Goal: Transaction & Acquisition: Purchase product/service

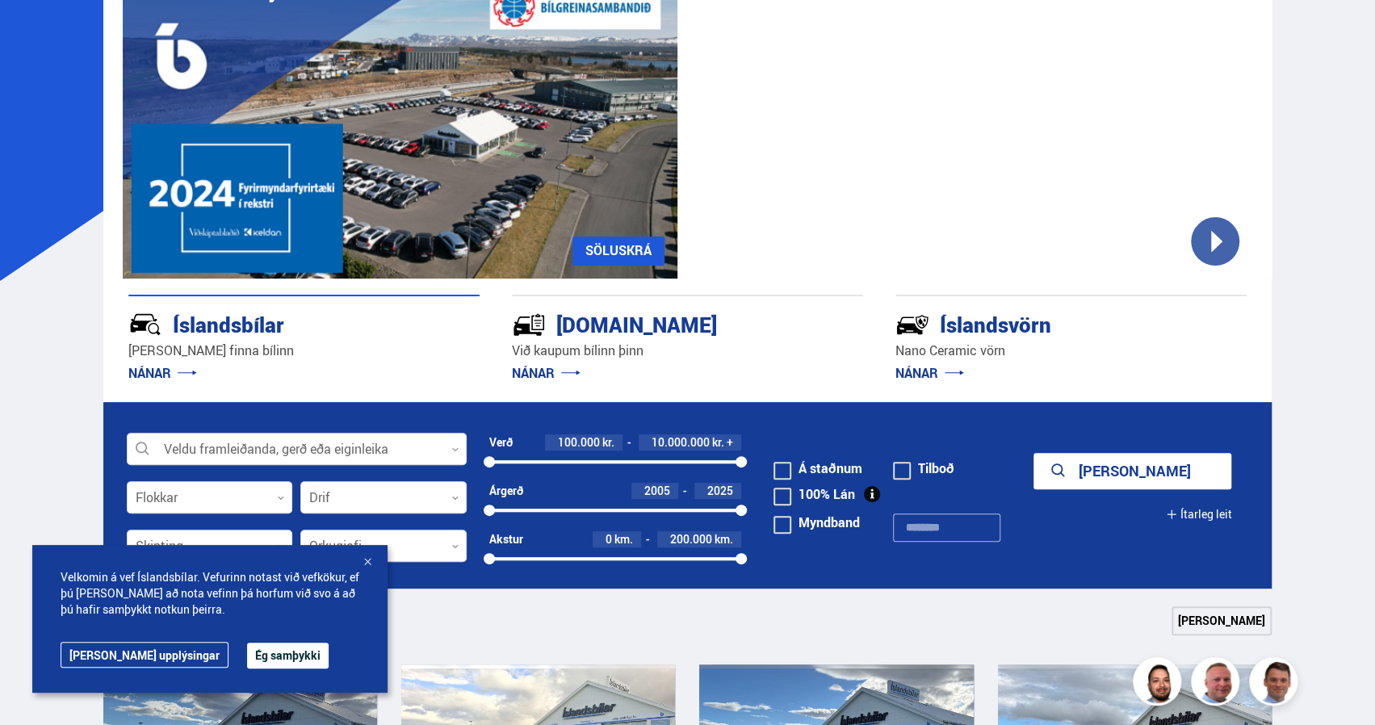
scroll to position [242, 0]
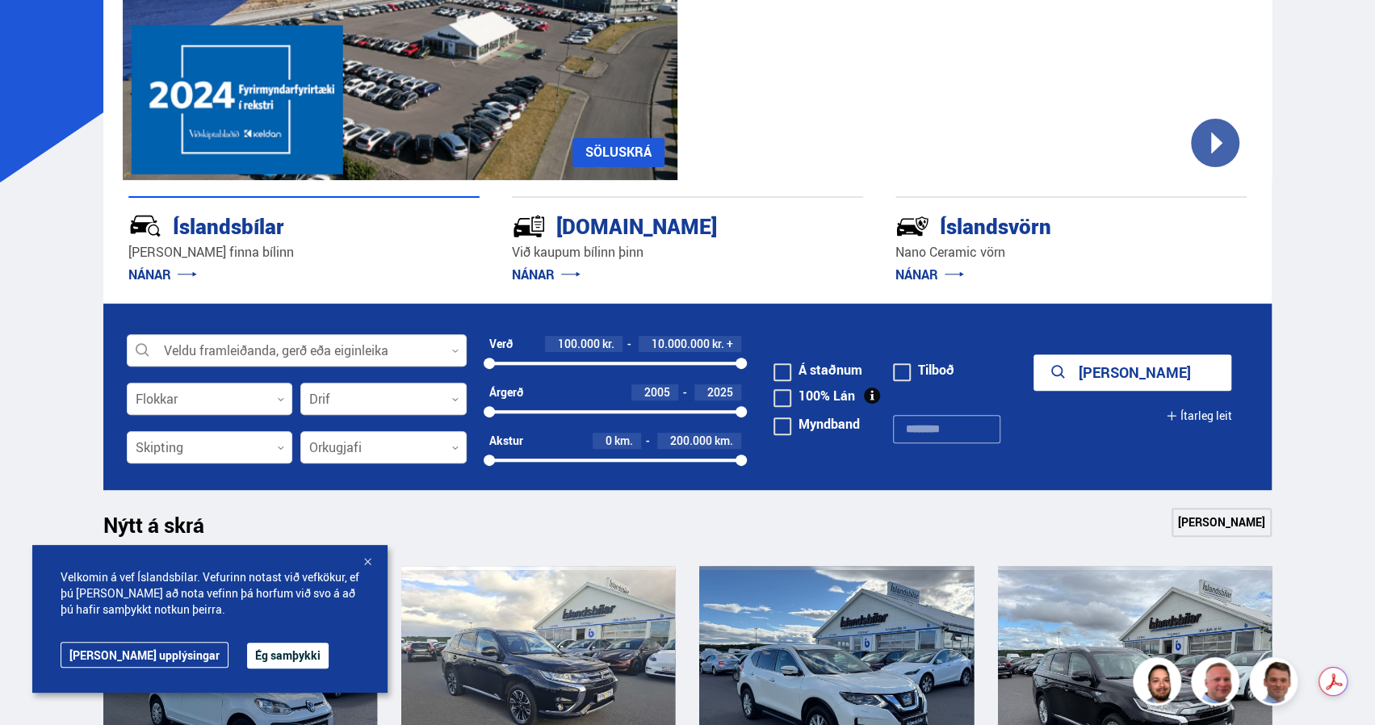
click at [364, 565] on div at bounding box center [367, 563] width 16 height 16
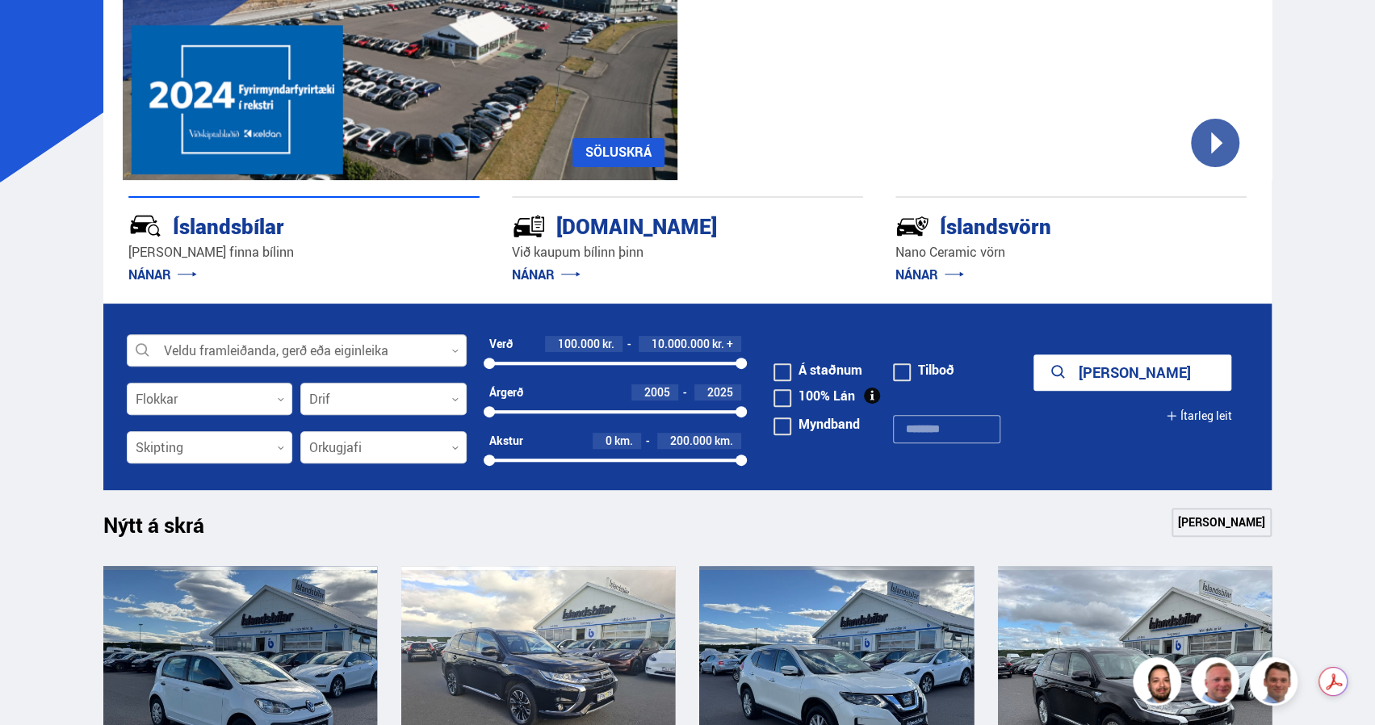
click at [344, 358] on div at bounding box center [297, 351] width 340 height 32
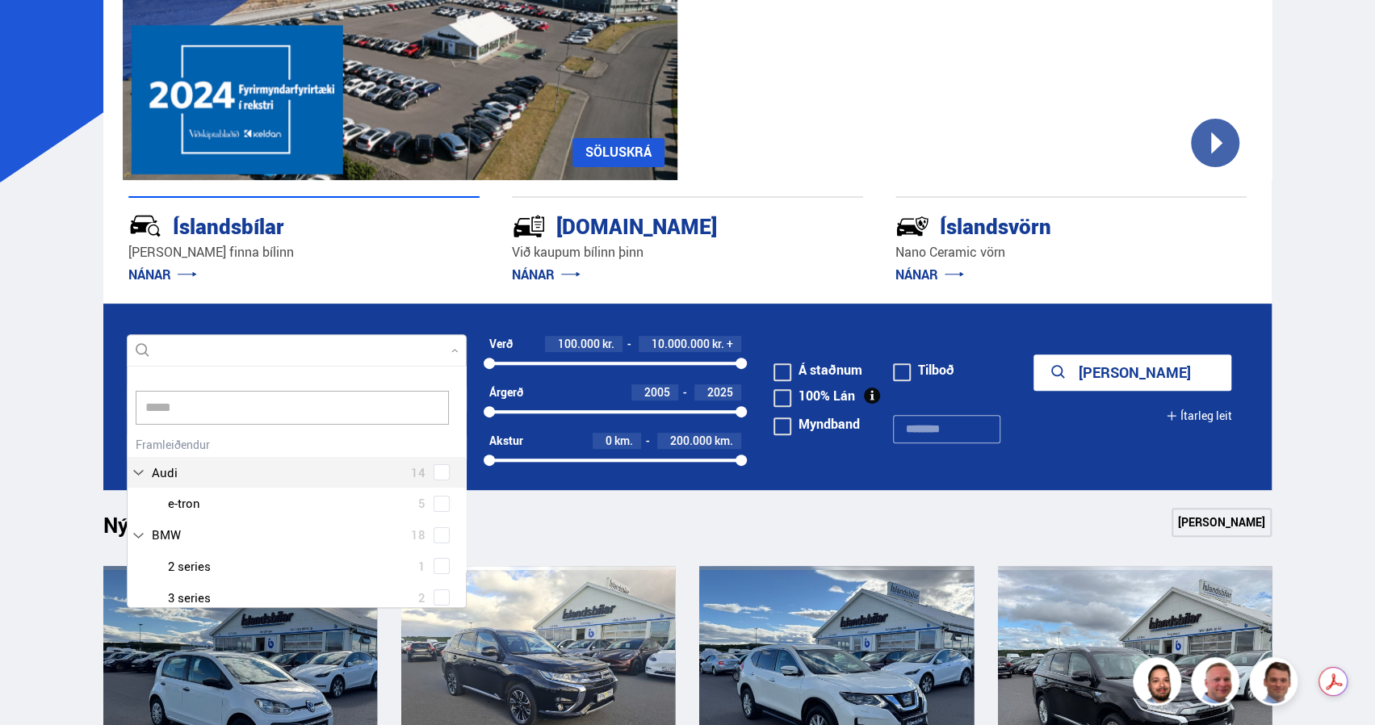
scroll to position [0, 0]
type input "********"
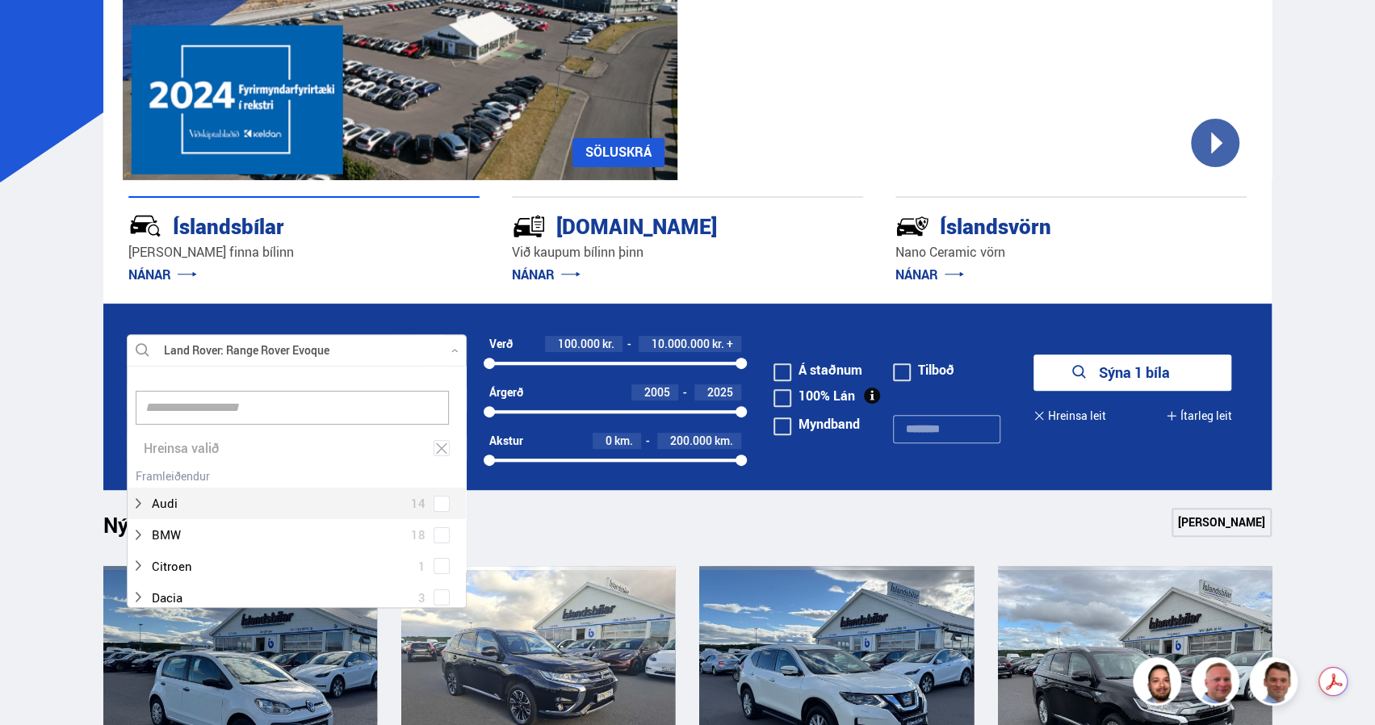
click at [455, 345] on div at bounding box center [297, 351] width 340 height 32
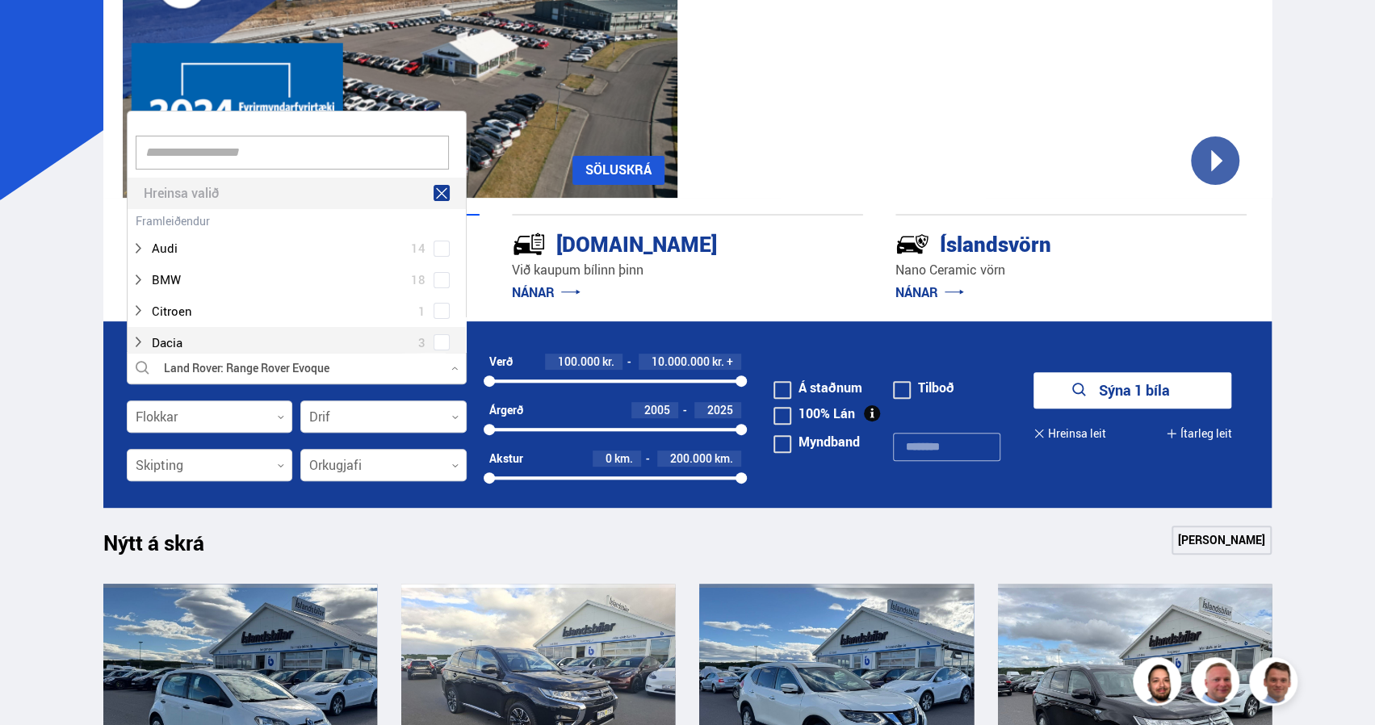
scroll to position [0, 0]
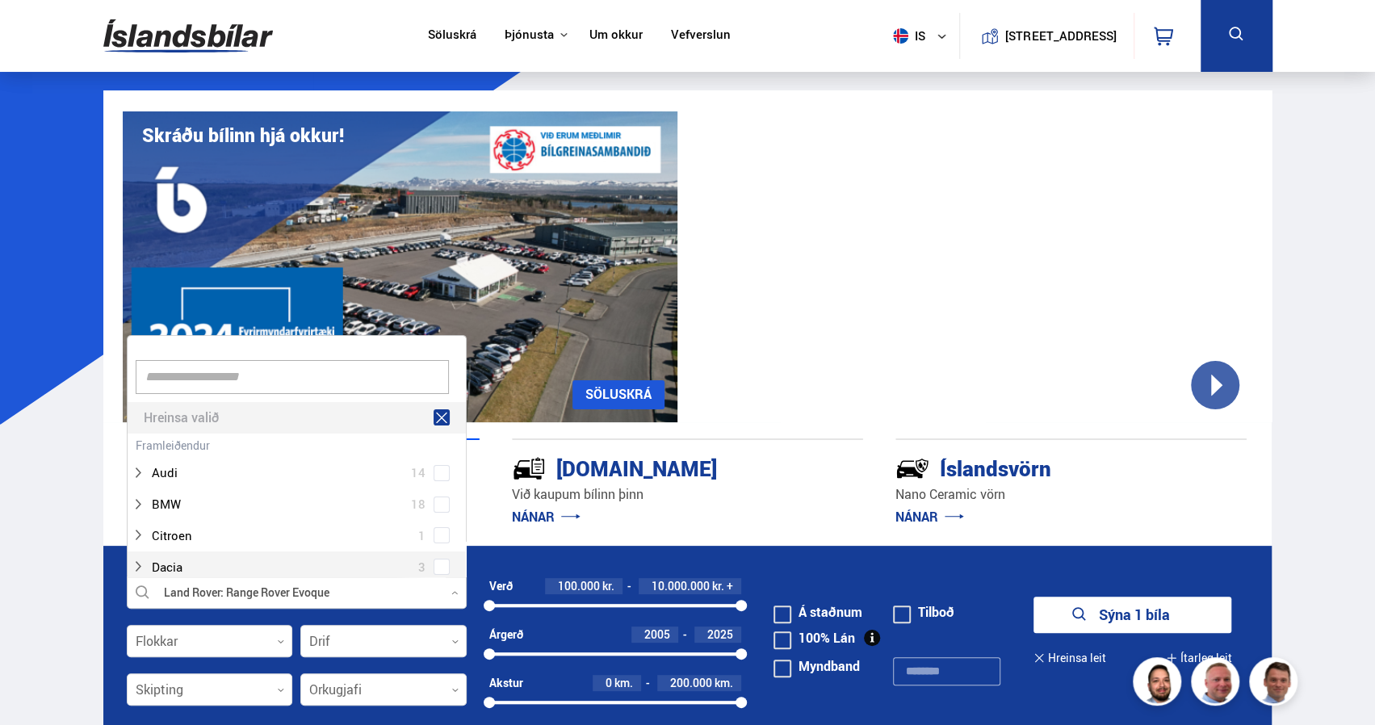
click at [197, 414] on div "Hreinsa valið" at bounding box center [297, 417] width 338 height 31
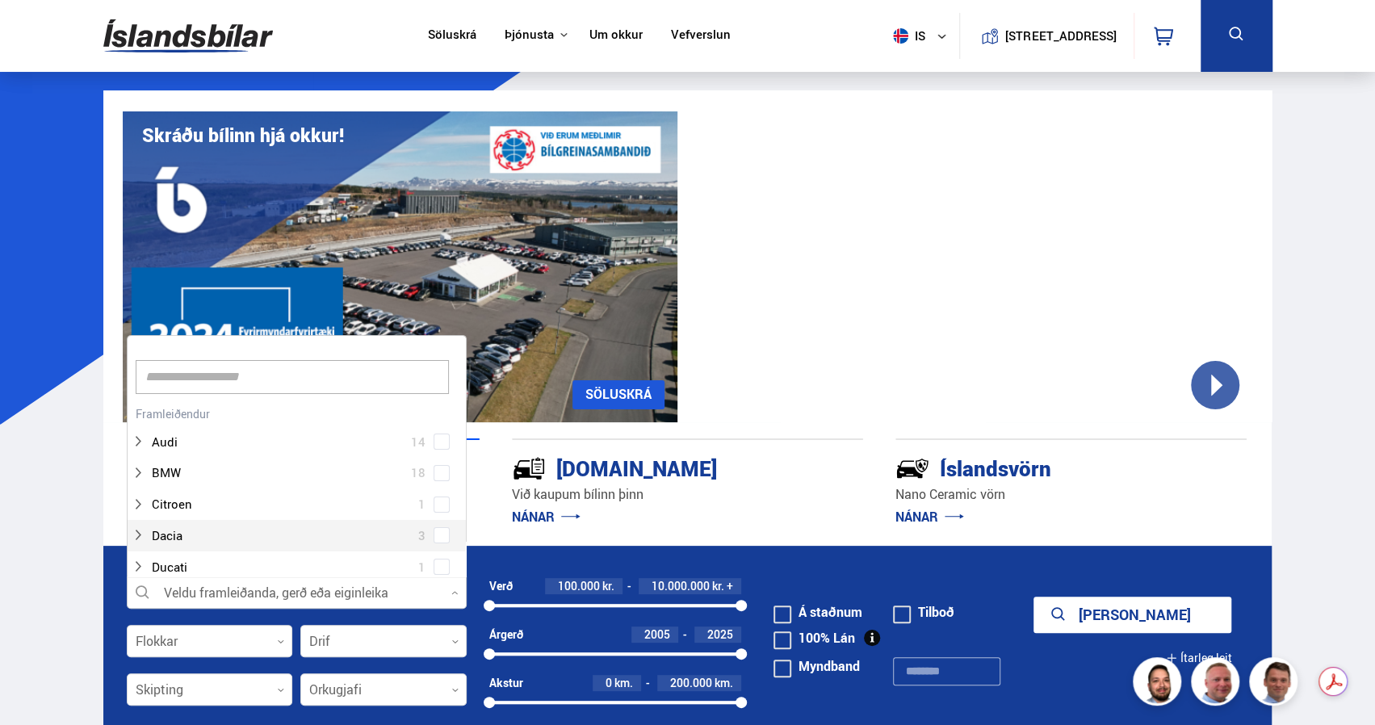
click at [242, 593] on div at bounding box center [297, 593] width 340 height 32
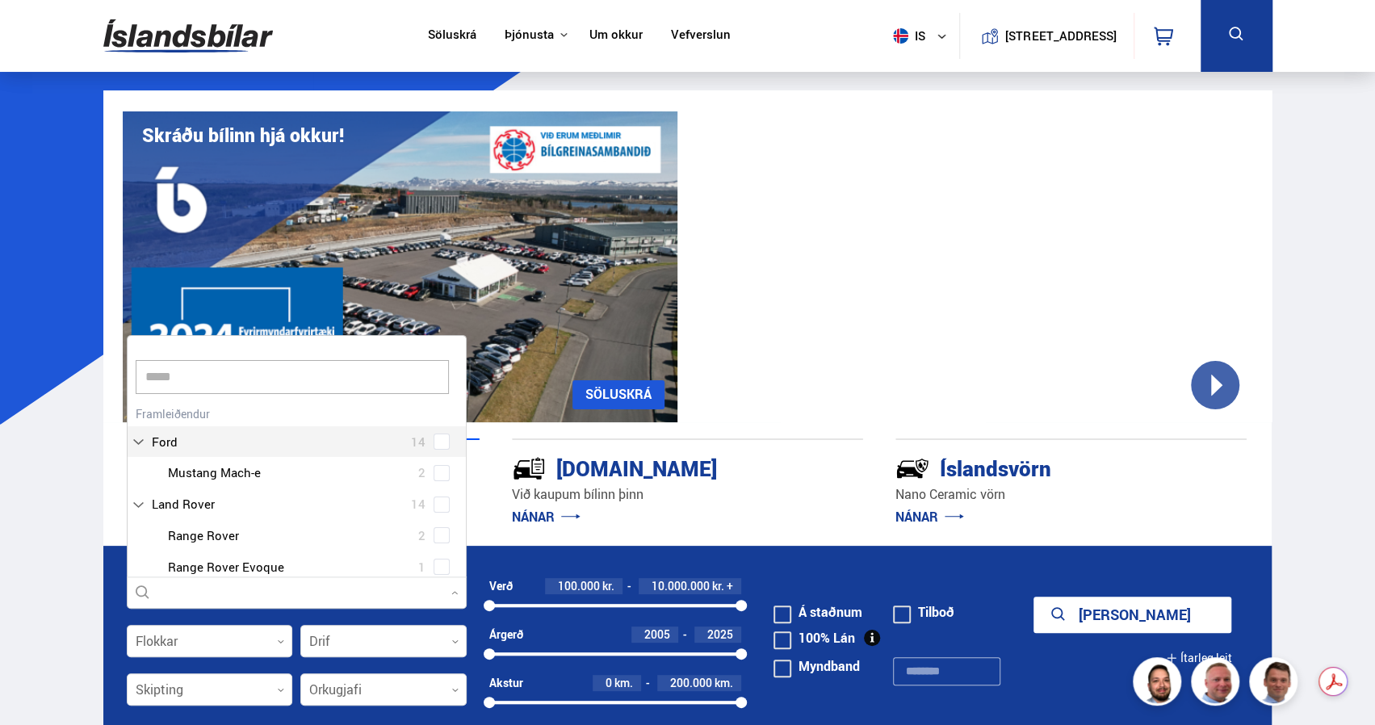
type input "*****"
click at [436, 536] on div "Audi 14 BMW 18 Citroen 1 Dacia 3 Ducati 1 Fiat 4 Ford 14 Ford Expedition 1 Ford…" at bounding box center [297, 551] width 338 height 299
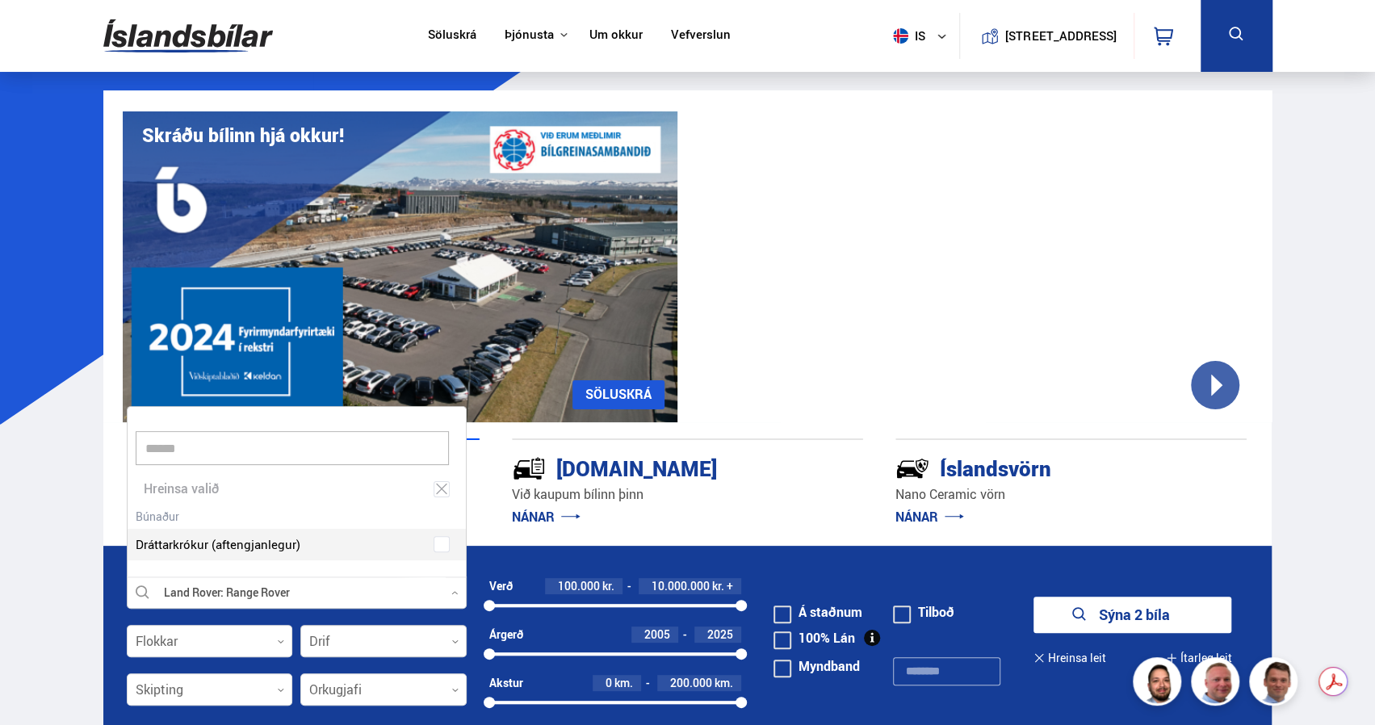
scroll to position [81, 0]
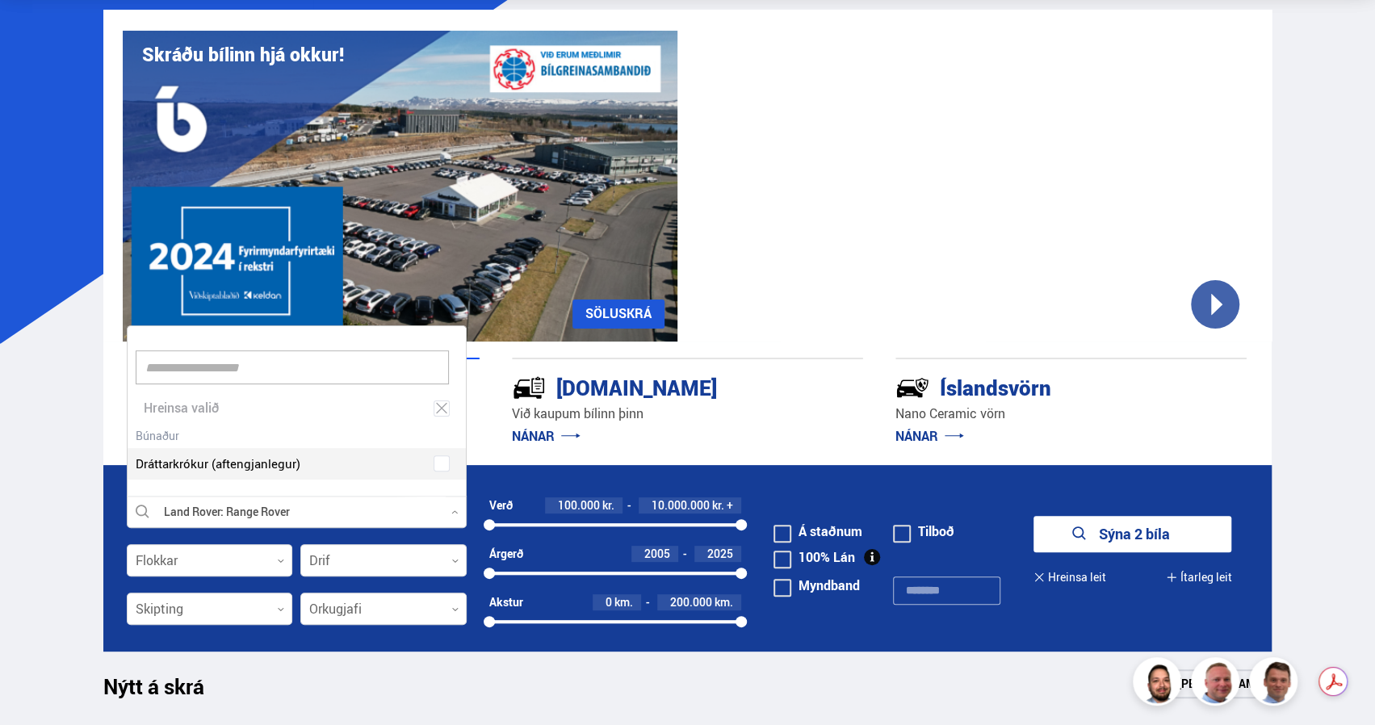
click at [454, 516] on div at bounding box center [297, 513] width 340 height 32
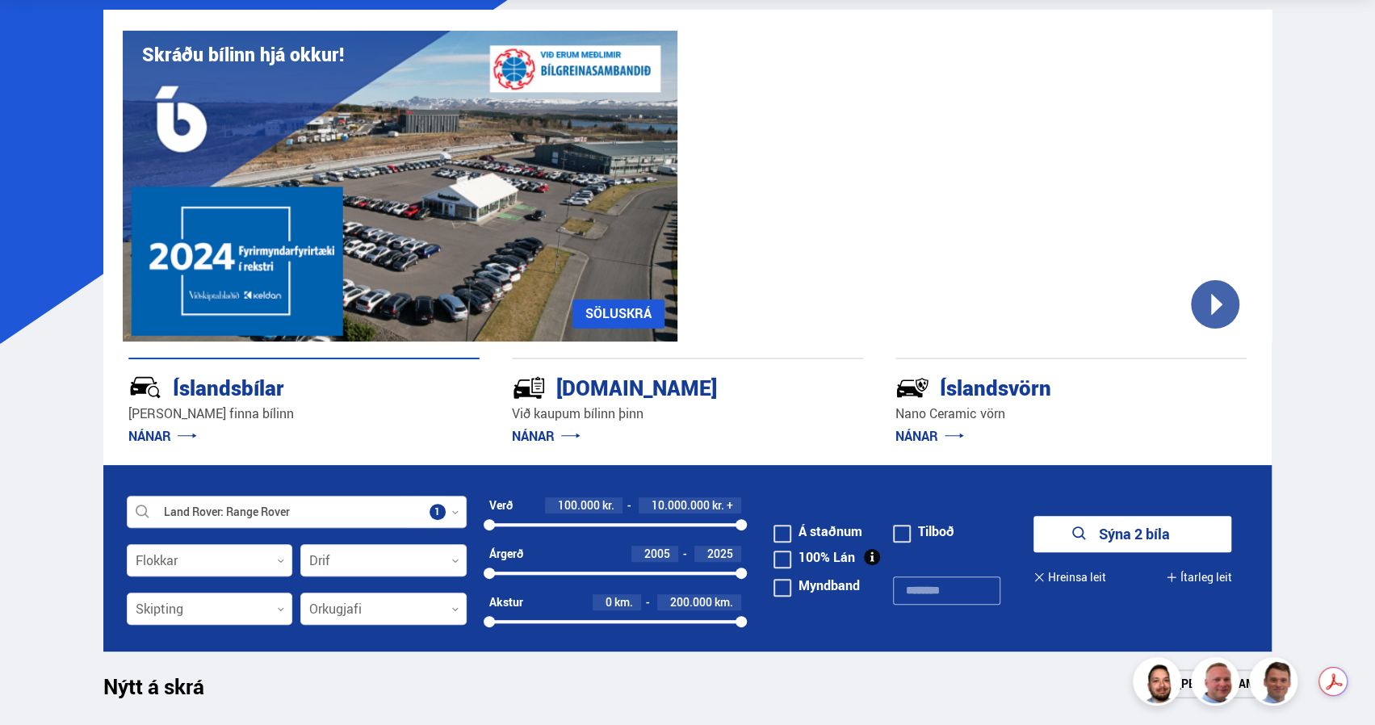
click at [457, 515] on icon at bounding box center [454, 512] width 7 height 7
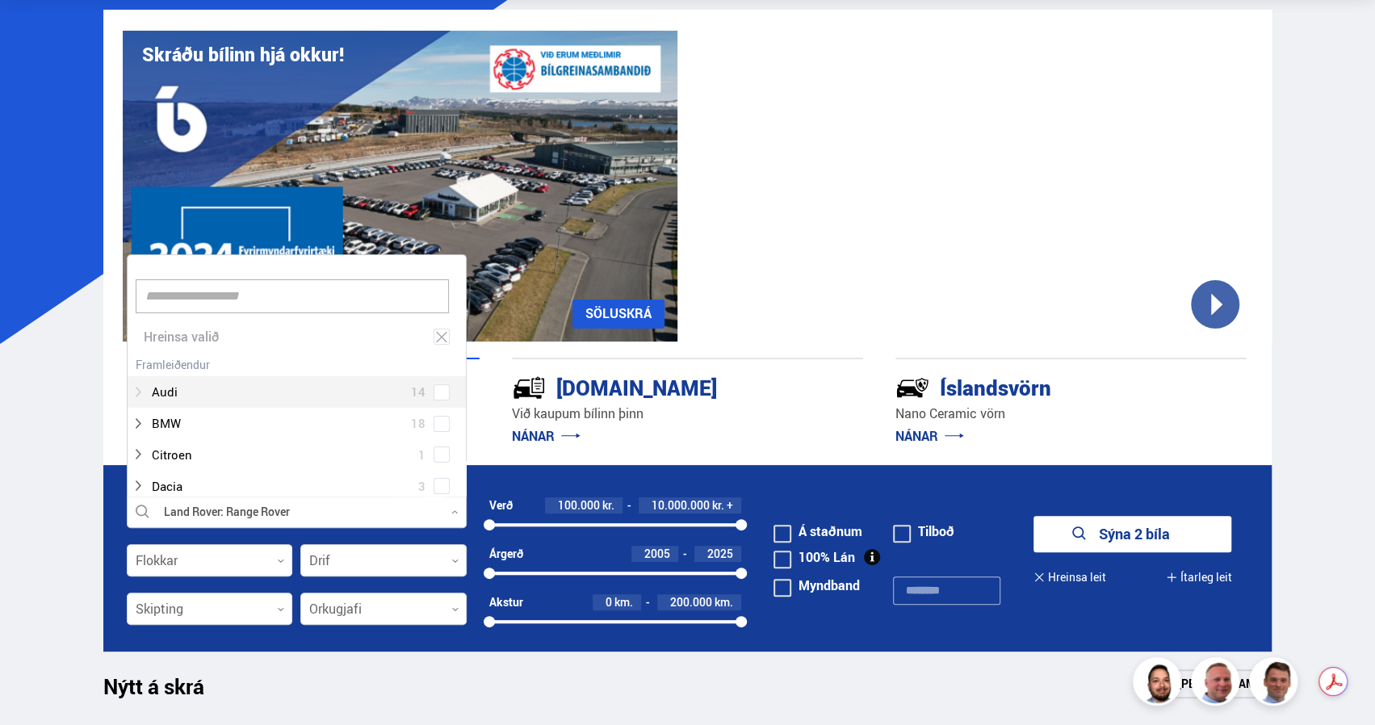
scroll to position [241, 334]
click at [439, 338] on icon at bounding box center [442, 337] width 15 height 15
click at [305, 506] on div at bounding box center [297, 513] width 340 height 32
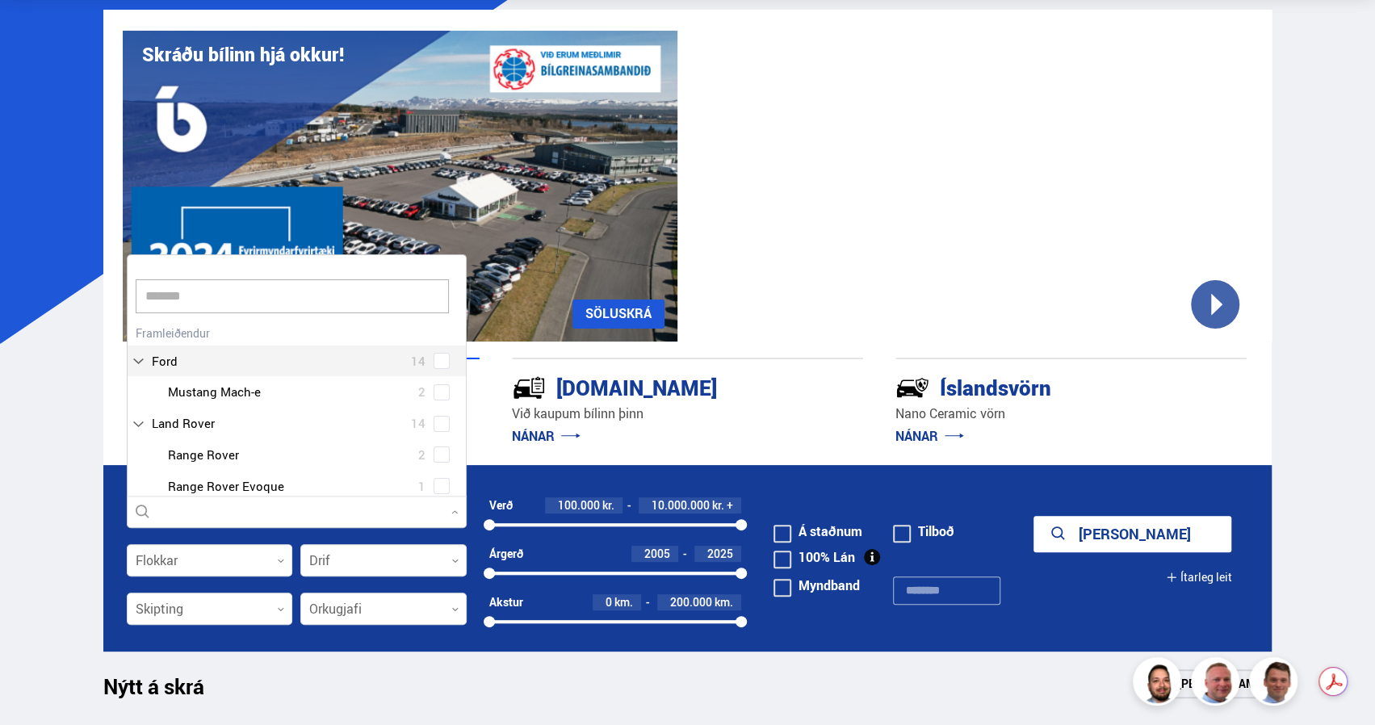
scroll to position [202, 341]
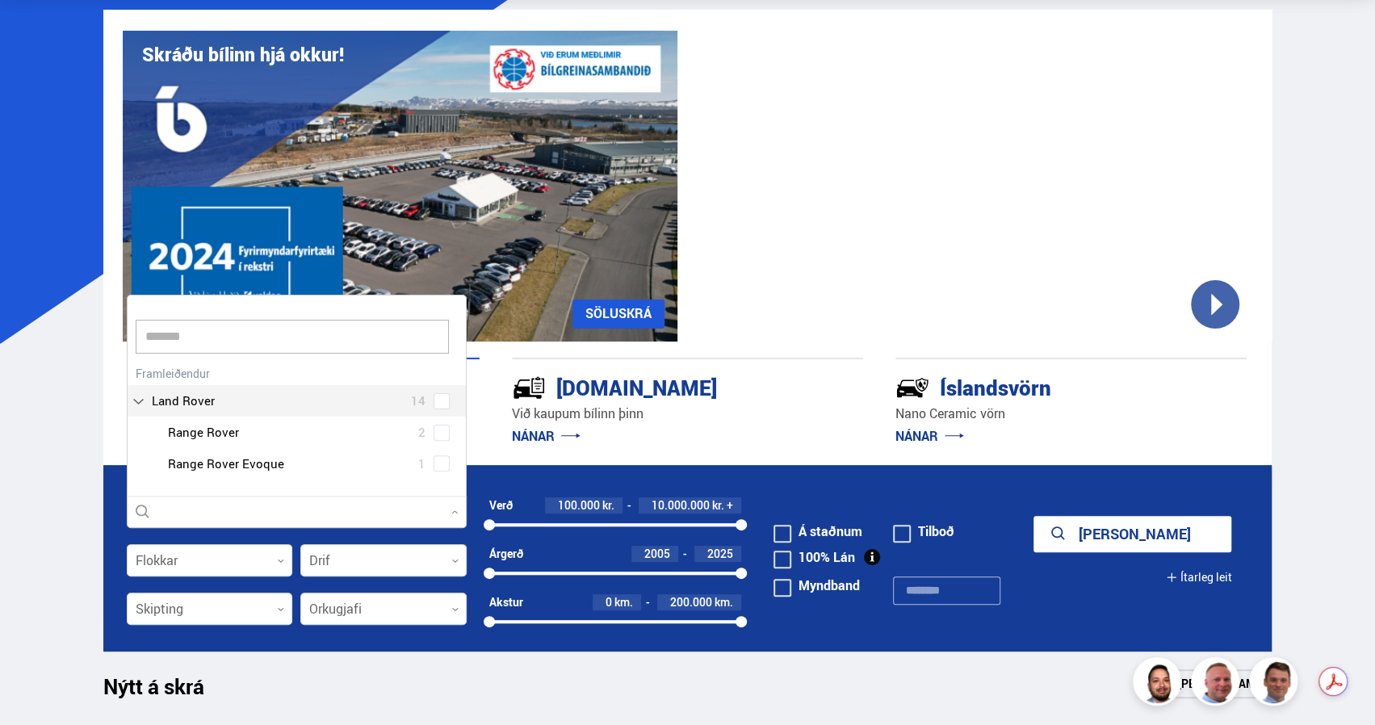
type input "********"
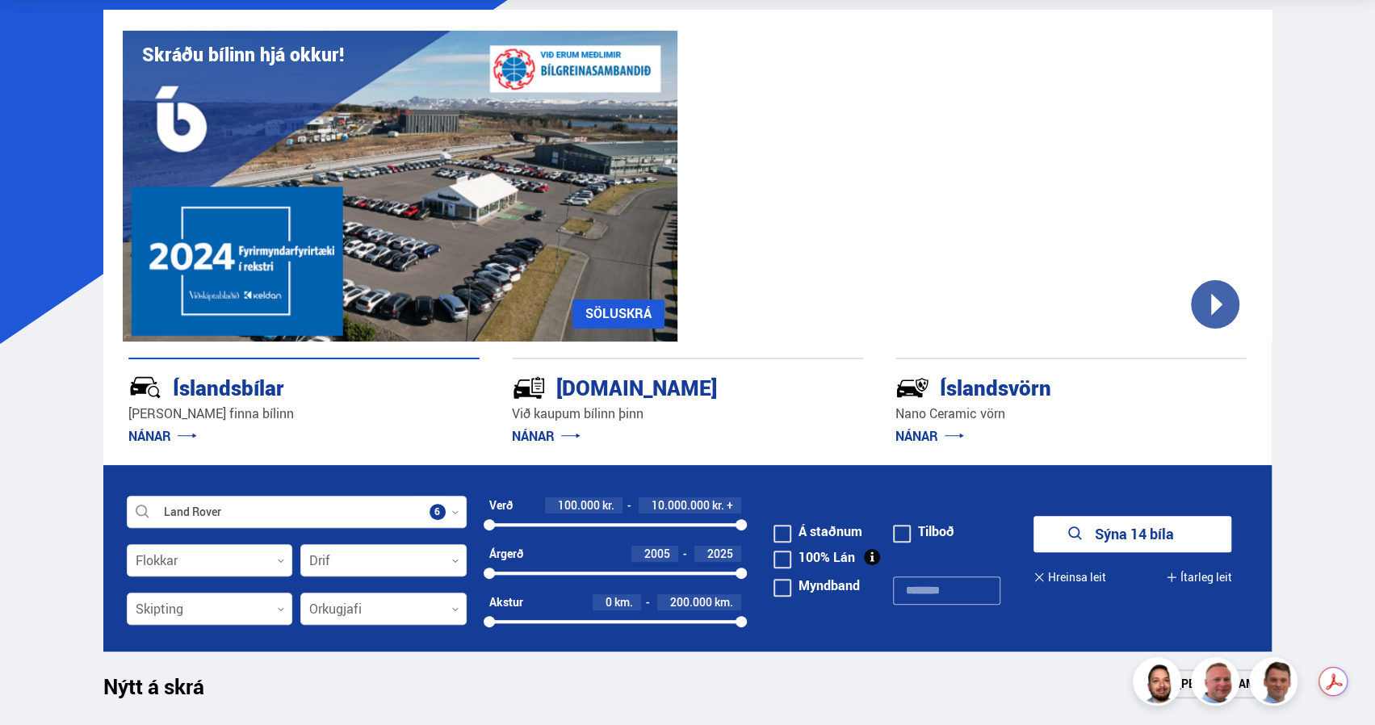
click at [1169, 537] on button "Sýna 14 bíla" at bounding box center [1133, 534] width 198 height 36
